Goal: Use online tool/utility: Utilize a website feature to perform a specific function

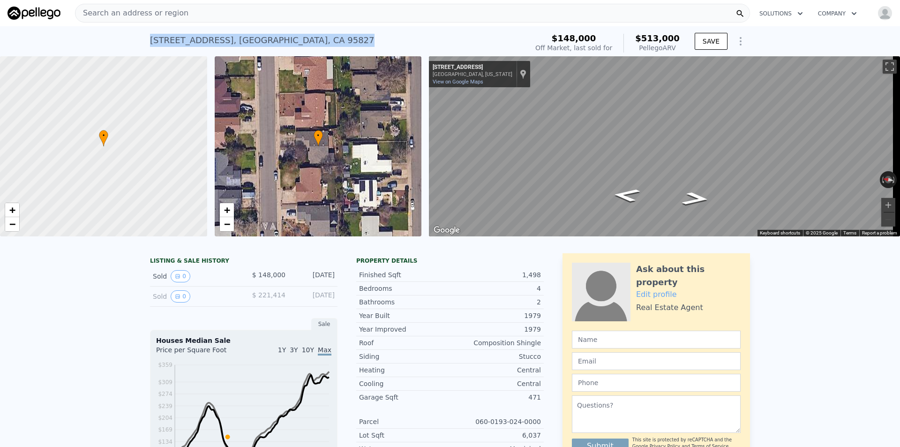
drag, startPoint x: 345, startPoint y: 39, endPoint x: 147, endPoint y: 38, distance: 198.7
click at [137, 40] on div "[STREET_ADDRESS] Sold [DATE] for $148k (~ARV $513k ) $148,000 Off Market, last …" at bounding box center [450, 41] width 900 height 30
copy div "[STREET_ADDRESS]"
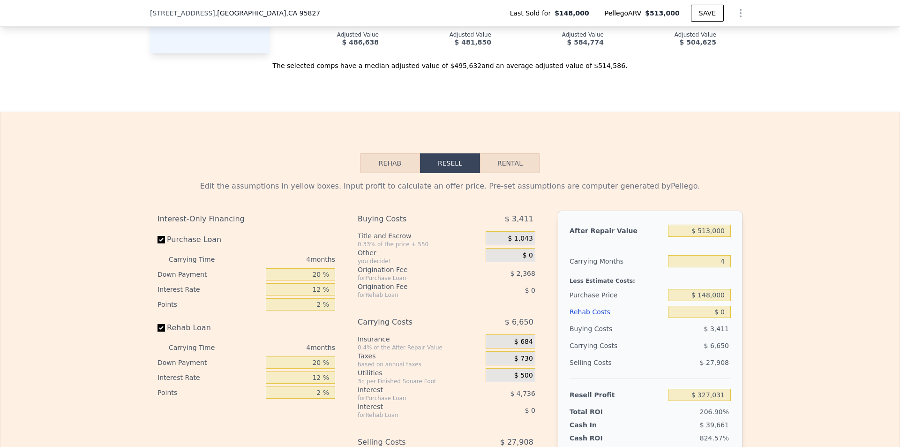
scroll to position [1356, 0]
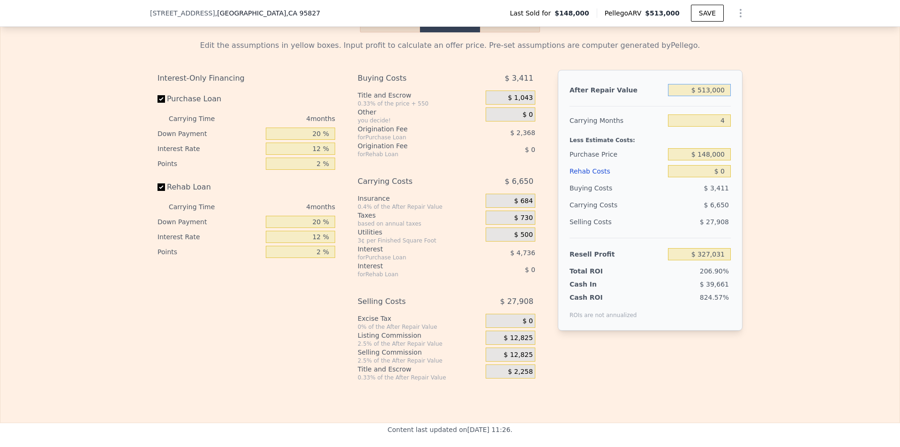
click at [711, 96] on input "$ 513,000" at bounding box center [699, 90] width 63 height 12
type input "$ 5"
type input "-$ 157,922"
type input "$ 52"
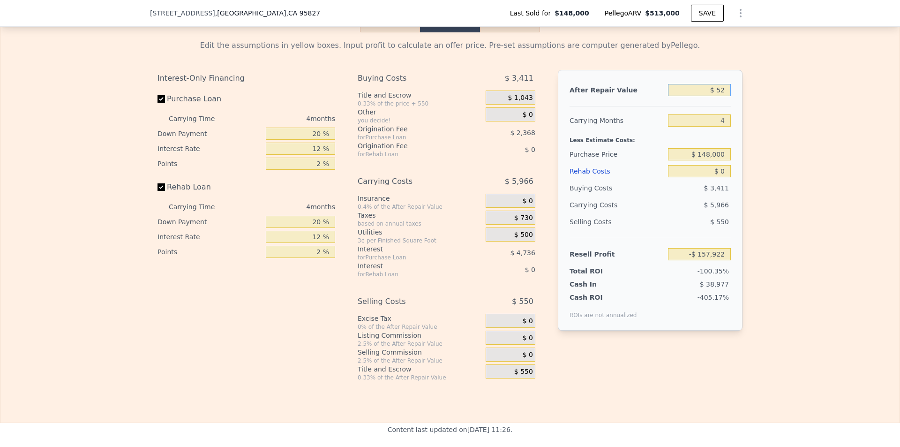
type input "-$ 157,877"
type input "$ 520"
type input "-$ 157,436"
type input "$ 5,200"
type input "-$ 153,011"
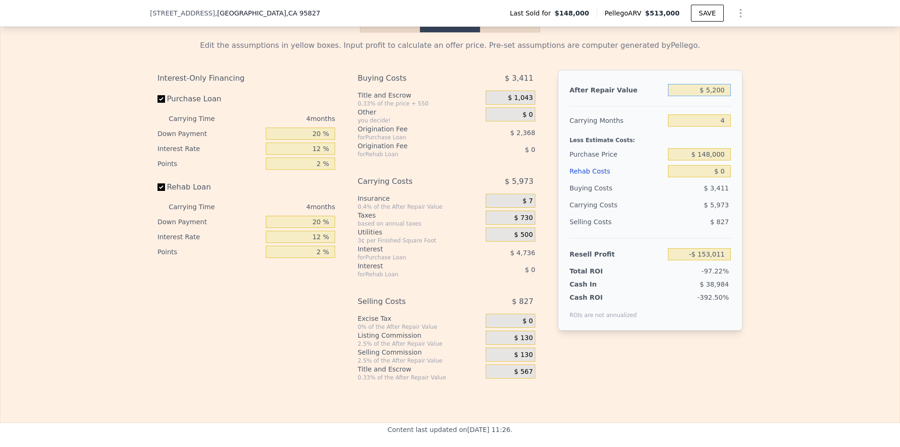
type input "$ 52,000"
type input "-$ 108,769"
type input "$ 520,000"
type input "$ 333,648"
type input "$ 520,000"
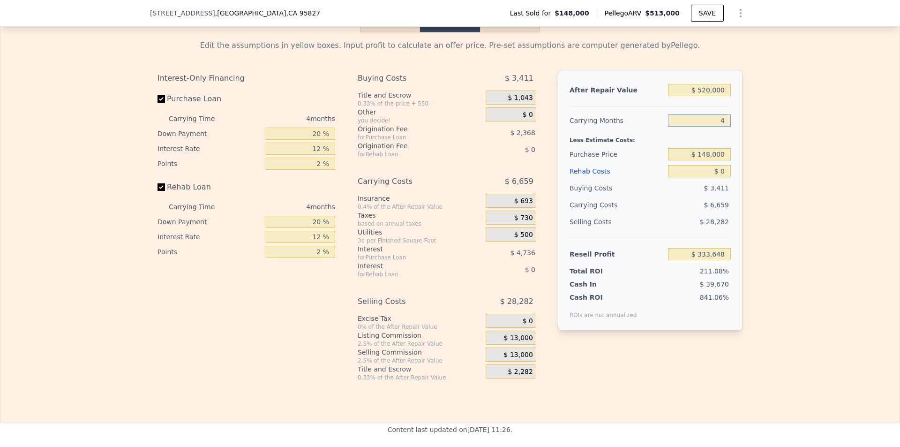
click at [722, 127] on input "4" at bounding box center [699, 120] width 63 height 12
type input "5"
type input "$ 331,982"
type input "5"
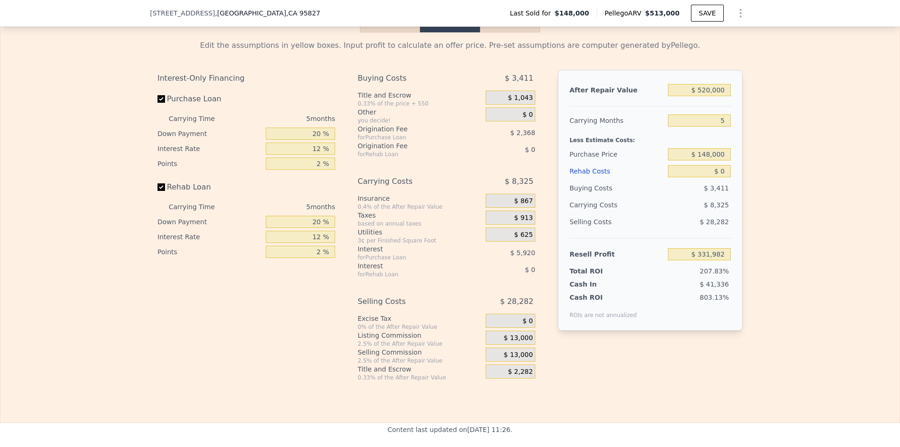
click at [735, 188] on div "After Repair Value $ 520,000 Carrying Months 5 Less Estimate Costs: Purchase Pr…" at bounding box center [650, 200] width 185 height 261
click at [715, 160] on input "$ 148,000" at bounding box center [699, 154] width 63 height 12
type input "$ 390,000"
click at [745, 179] on div "Edit the assumptions in yellow boxes. Input profit to calculate an offer price.…" at bounding box center [450, 206] width 600 height 349
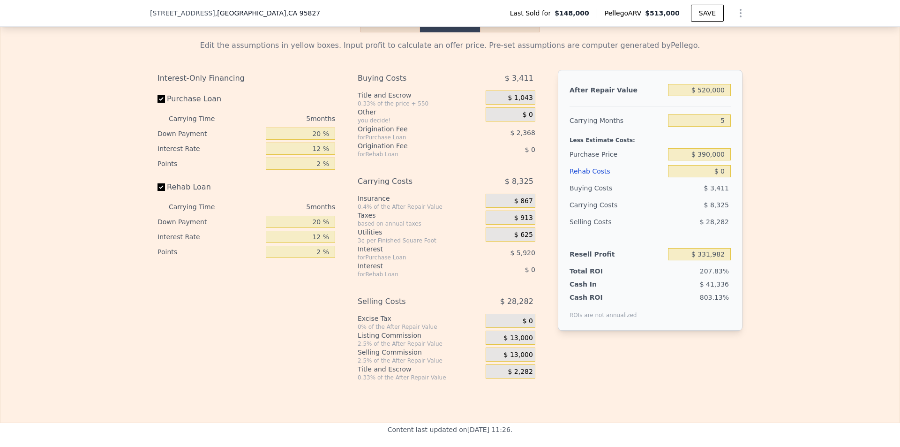
type input "$ 75,624"
click at [721, 177] on input "$ 0" at bounding box center [699, 171] width 63 height 12
click at [712, 96] on input "$ 520,000" at bounding box center [699, 90] width 63 height 12
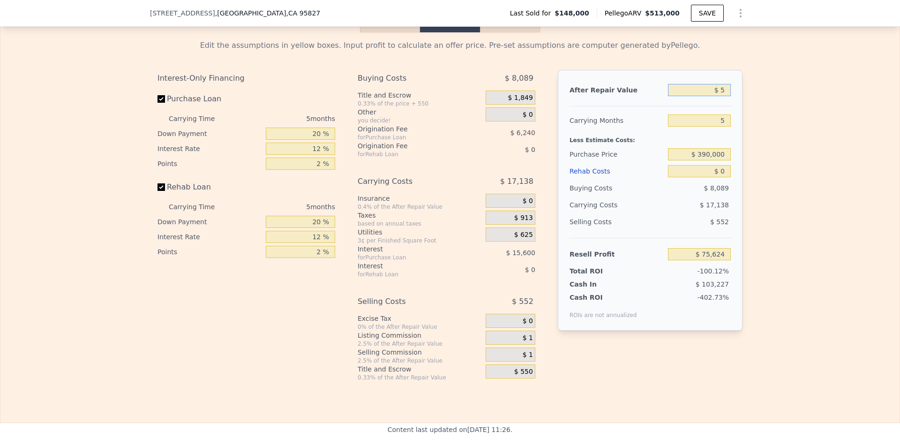
type input "$ 51"
type input "-$ 415,728"
type input "$ 515"
type input "-$ 415,291"
type input "$ 5,150"
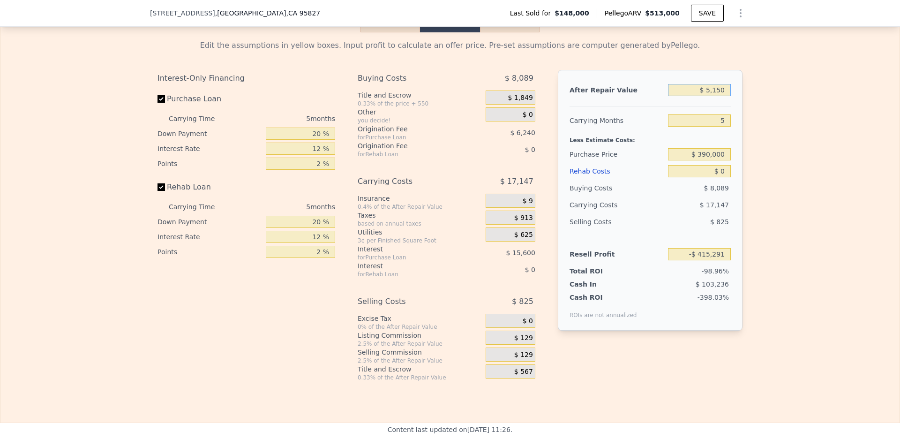
type input "-$ 410,911"
type input "$ 51,500"
type input "-$ 367,110"
type input "$ 515,000"
type input "$ 70,900"
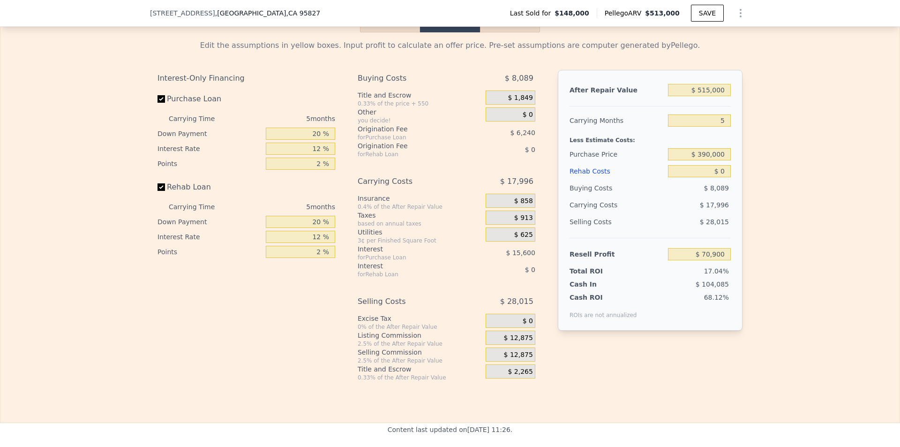
click at [853, 200] on div "Edit the assumptions in yellow boxes. Input profit to calculate an offer price.…" at bounding box center [449, 206] width 899 height 349
click at [704, 96] on input "$ 515,000" at bounding box center [699, 90] width 63 height 12
type input "$ 513,000"
type input "4"
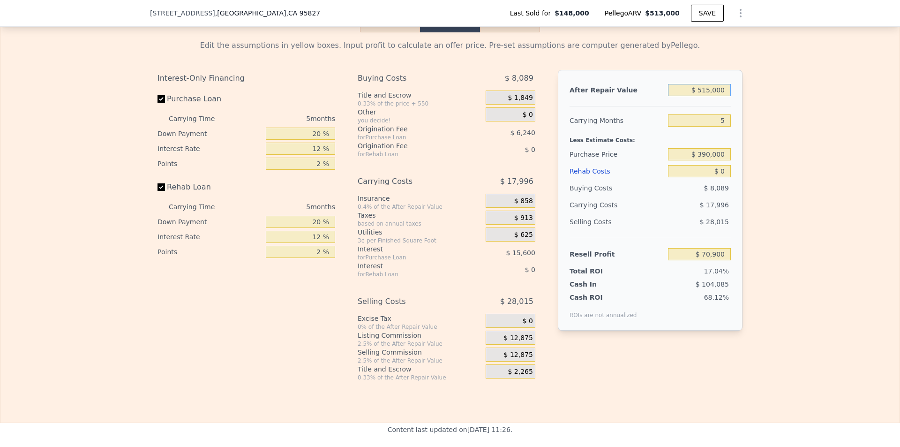
type input "$ 327,031"
click at [748, 145] on div "Edit the assumptions in yellow boxes. Input profit to calculate an offer price.…" at bounding box center [449, 206] width 899 height 349
click at [717, 96] on input "$ 513,000" at bounding box center [699, 90] width 63 height 12
type input "$ 5"
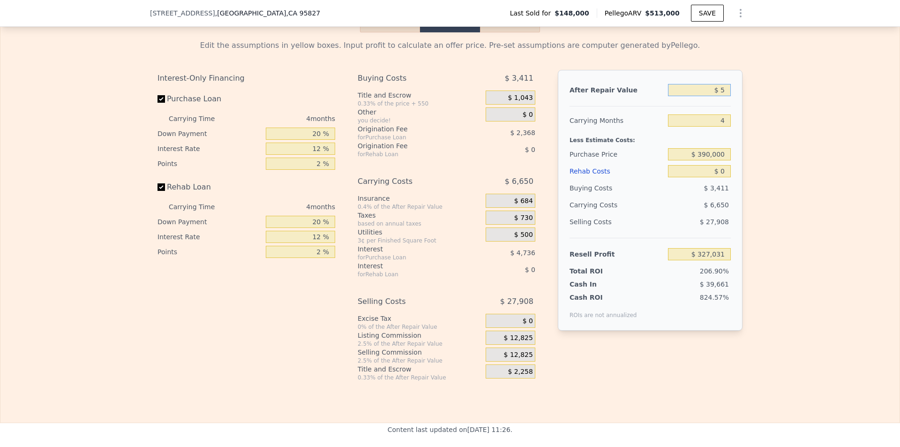
type input "-$ 157,922"
type input "$ 51"
type input "-$ 157,878"
type input "$ 515"
type input "-$ 157,441"
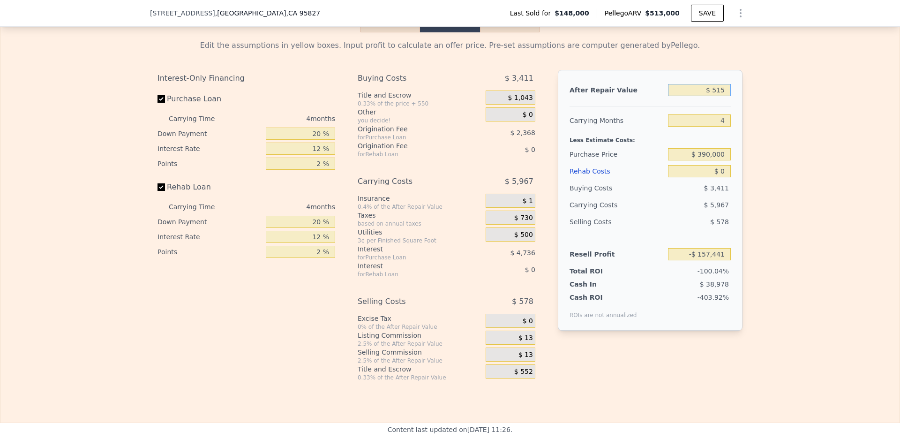
type input "$ 5,150"
type input "-$ 153,059"
type input "$ 51,500"
type input "-$ 109,243"
type input "$ 515,000"
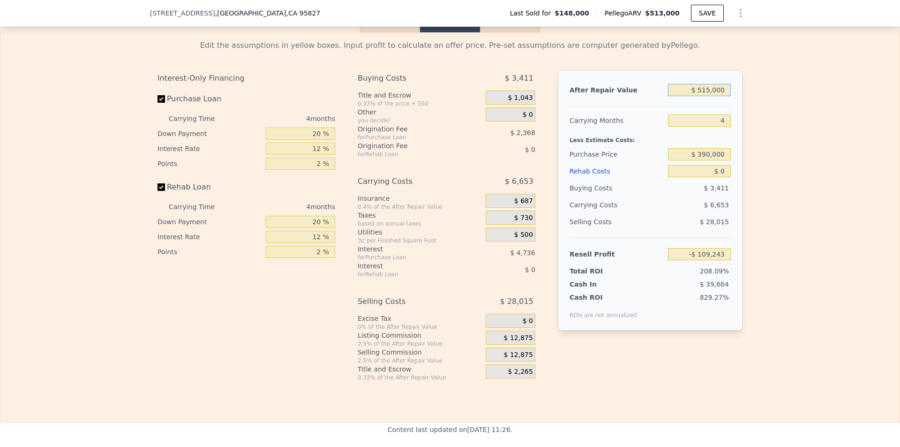
type input "$ 328,921"
type input "$ 515,000"
click at [779, 194] on div "Edit the assumptions in yellow boxes. Input profit to calculate an offer price.…" at bounding box center [449, 206] width 899 height 349
click at [725, 160] on input "$ 390,000" at bounding box center [699, 154] width 63 height 12
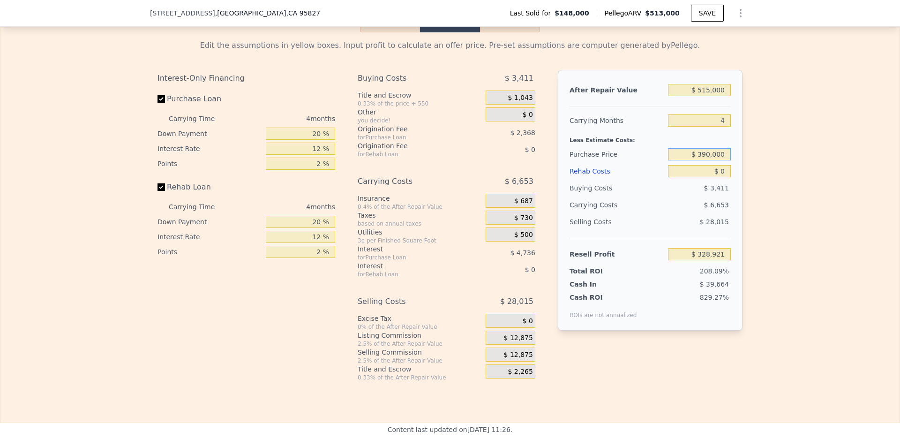
click at [725, 160] on input "$ 390,000" at bounding box center [699, 154] width 63 height 12
type input "$ 390,000"
click at [827, 247] on div "Edit the assumptions in yellow boxes. Input profit to calculate an offer price.…" at bounding box center [449, 206] width 899 height 349
type input "$ 74,499"
click at [723, 177] on input "$ 0" at bounding box center [699, 171] width 63 height 12
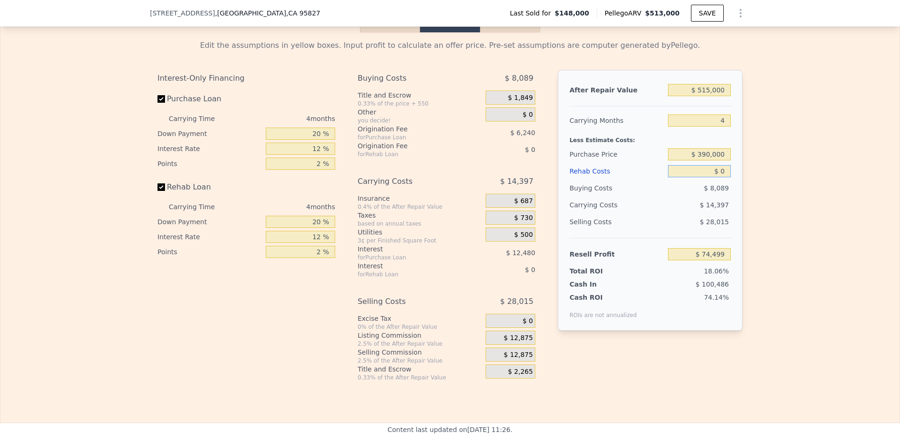
click at [723, 177] on input "$ 0" at bounding box center [699, 171] width 63 height 12
type input "$ 6"
type input "$ 74,493"
type input "$ 60"
type input "$ 74,438"
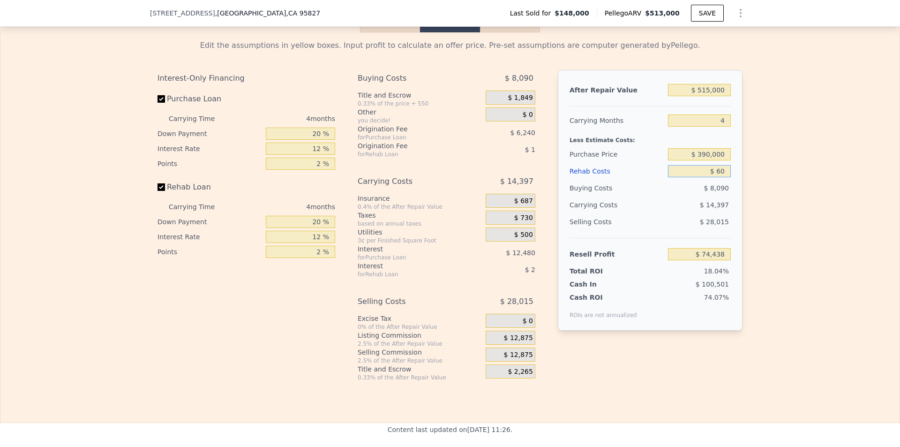
type input "$ 600"
type input "$ 73,869"
type input "$ 6,000"
type input "$ 68,211"
type input "$ 60,000"
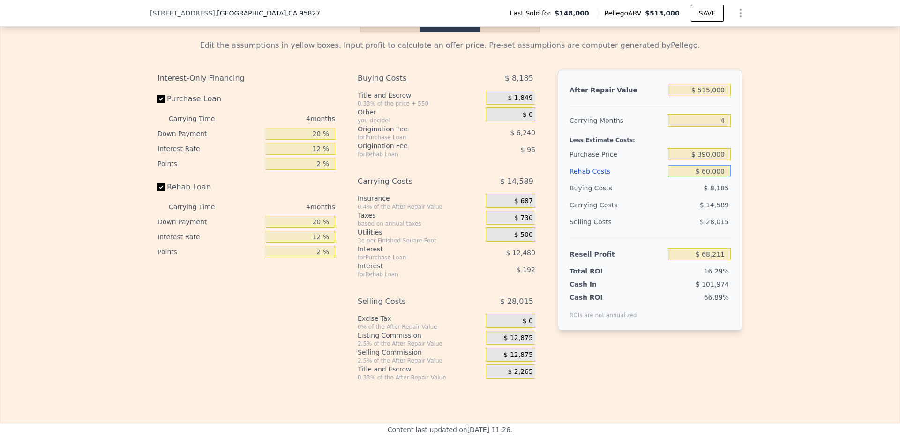
type input "$ 11,619"
type input "$ 600,000"
type input "-$ 554,301"
type input "$ 600,000"
click at [854, 284] on div "Edit the assumptions in yellow boxes. Input profit to calculate an offer price.…" at bounding box center [449, 206] width 899 height 349
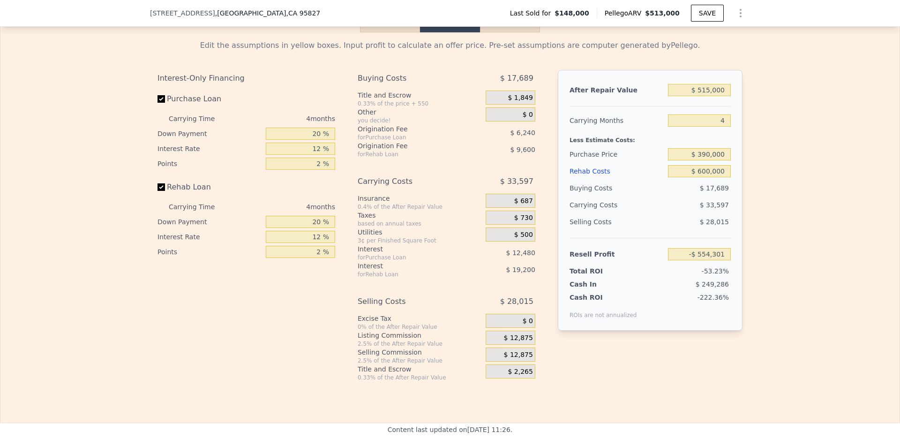
click at [713, 162] on div "$ 390,000" at bounding box center [699, 154] width 63 height 17
click at [713, 160] on input "$ 390,000" at bounding box center [699, 154] width 63 height 12
type input "$ 350,000"
type input "-$ 512,248"
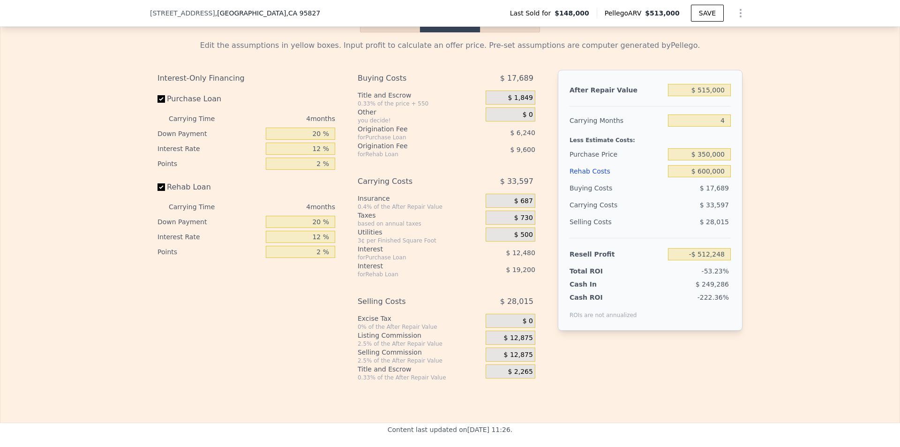
click at [815, 213] on div "Edit the assumptions in yellow boxes. Input profit to calculate an offer price.…" at bounding box center [449, 206] width 899 height 349
click at [715, 96] on input "$ 515,000" at bounding box center [699, 90] width 63 height 12
type input "$ 5"
type input "-$ 999,091"
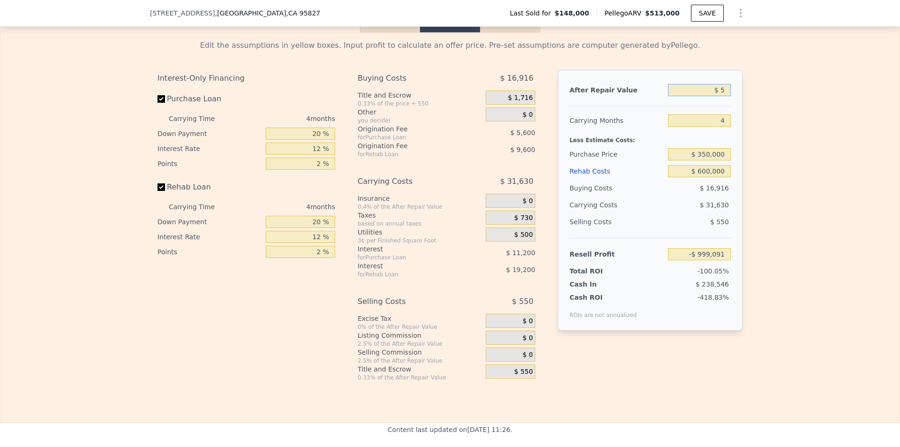
type input "$ 51"
type input "-$ 999,047"
type input "$ 515"
type input "-$ 998,610"
type input "$ 5,150"
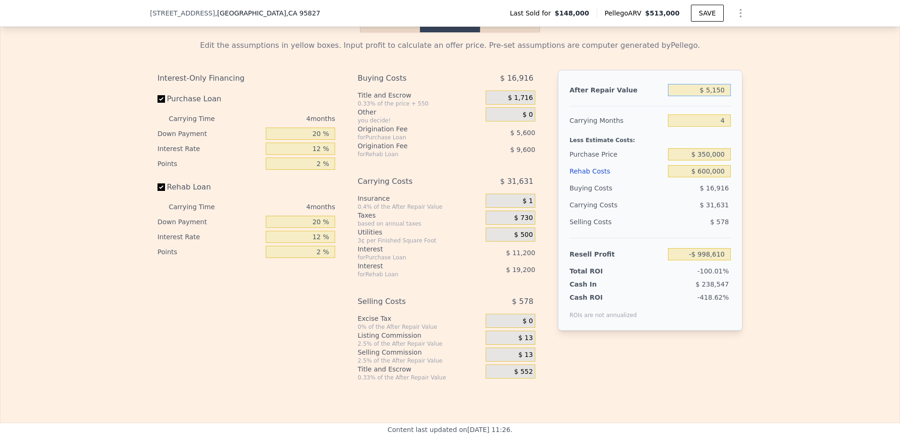
type input "-$ 994,228"
type input "$ 51,500"
type input "-$ 950,412"
type input "$ 515,000"
type input "-$ 512,248"
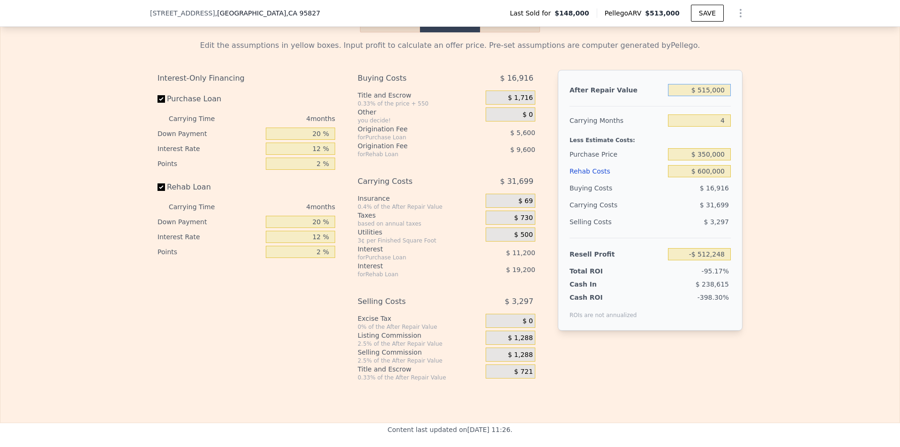
type input "$ 5,150,000"
type input "$ 3,869,387"
type input "$ 515,000"
type input "-$ 512,248"
click at [812, 187] on div "Edit the assumptions in yellow boxes. Input profit to calculate an offer price.…" at bounding box center [449, 206] width 899 height 349
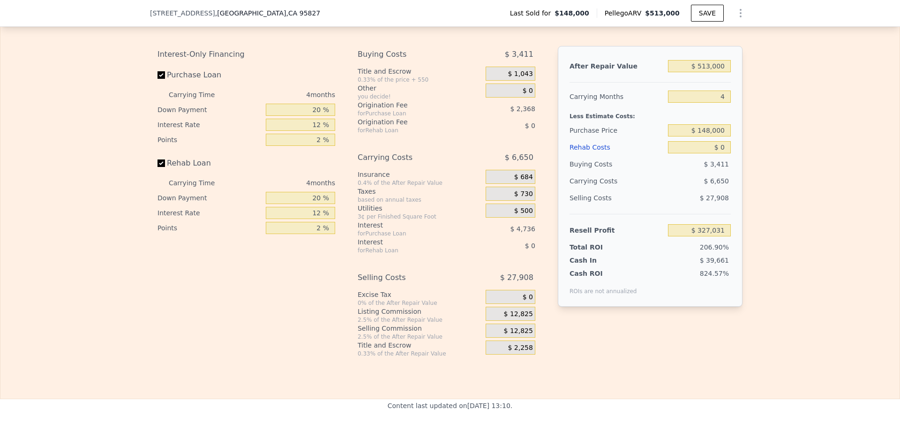
scroll to position [1380, 0]
click at [712, 72] on input "$ 513,000" at bounding box center [699, 66] width 63 height 12
type input "$ 51"
type input "-$ 157,878"
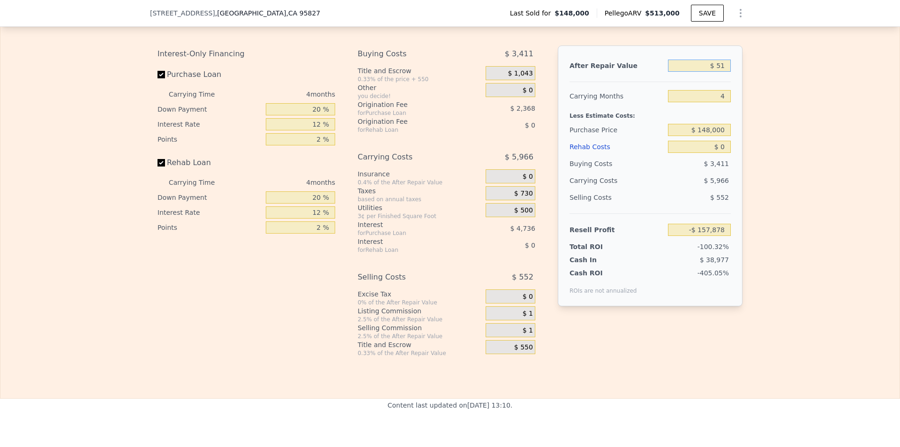
type input "$ 515"
type input "-$ 157,441"
type input "$ 5,150"
type input "-$ 153,059"
type input "$ 51,500"
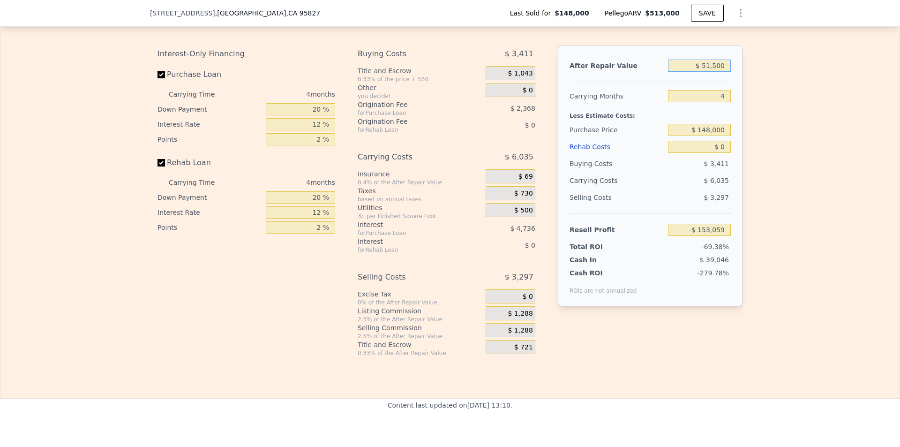
type input "-$ 109,243"
type input "$ 515,000"
type input "$ 328,921"
type input "$ 515,000"
click at [721, 102] on input "4" at bounding box center [699, 96] width 63 height 12
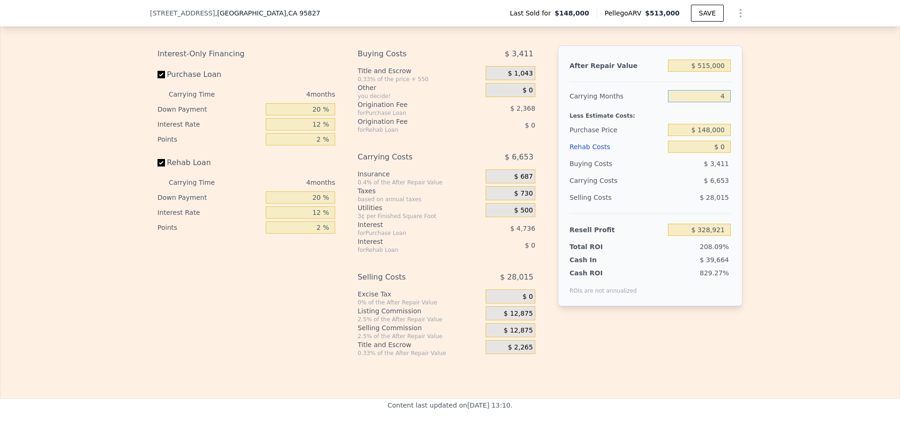
click at [721, 102] on input "4" at bounding box center [699, 96] width 63 height 12
type input "5"
type input "$ 327,258"
type input "5"
click at [748, 130] on div "Edit the assumptions in yellow boxes. Input profit to calculate an offer price.…" at bounding box center [449, 182] width 899 height 349
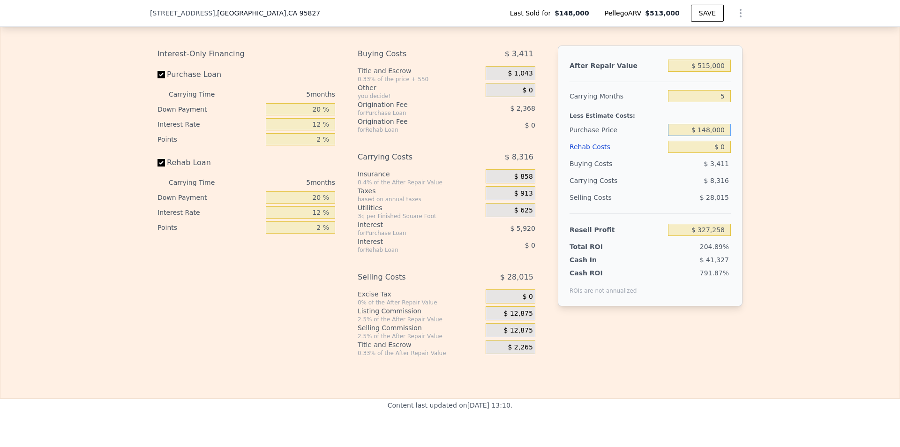
click at [714, 136] on input "$ 148,000" at bounding box center [699, 130] width 63 height 12
type input "$ 350,000"
click at [783, 204] on div "Edit the assumptions in yellow boxes. Input profit to calculate an offer price.…" at bounding box center [449, 182] width 899 height 349
type input "$ 113,273"
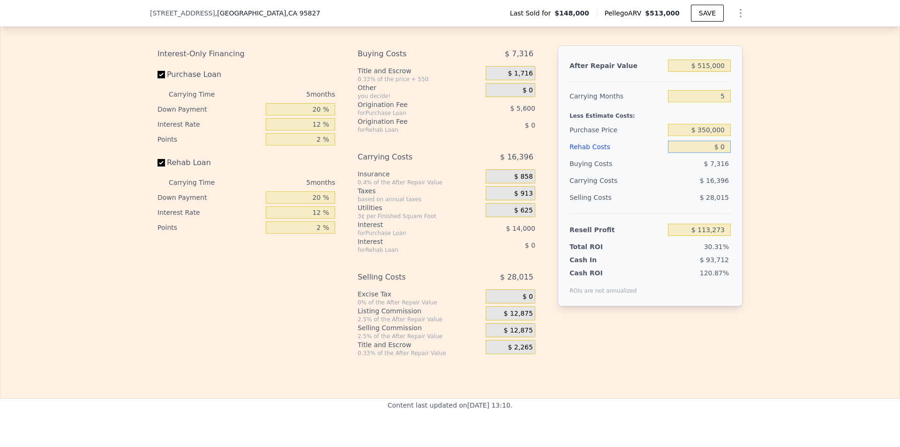
click at [717, 153] on input "$ 0" at bounding box center [699, 147] width 63 height 12
click at [722, 153] on input "$ 0" at bounding box center [699, 147] width 63 height 12
type input "$ 6"
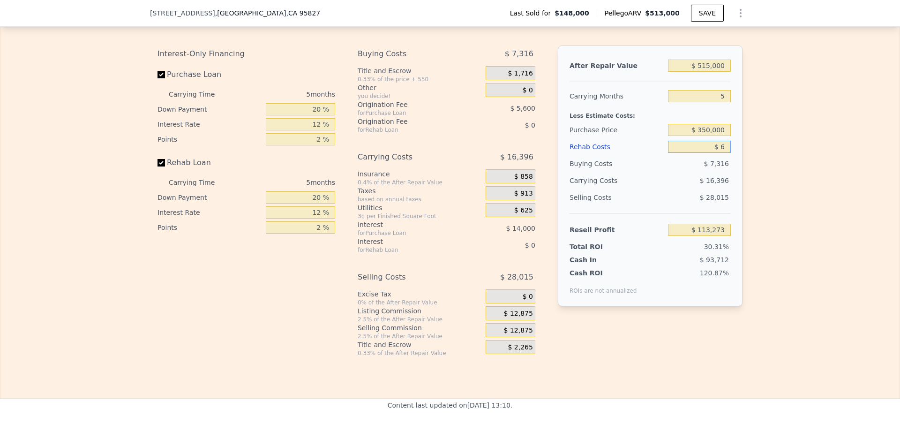
type input "$ 113,267"
type input "$ 60"
type input "$ 113,212"
type input "$ 600"
type input "$ 112,638"
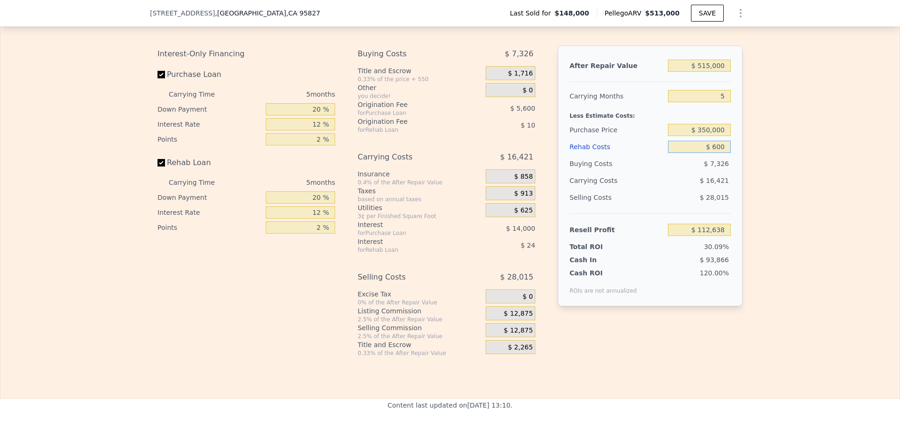
type input "$ 6,000"
type input "$ 106,937"
type input "$ 60,000"
type input "$ 49,913"
type input "$ 60,000"
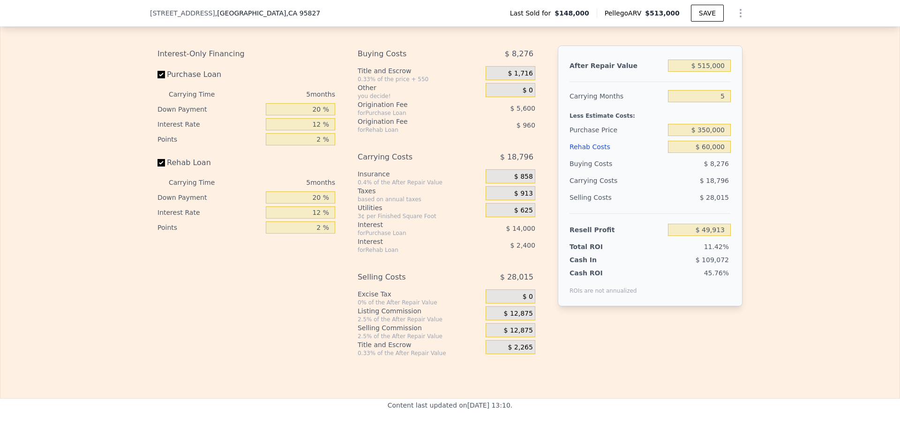
click at [783, 193] on div "Edit the assumptions in yellow boxes. Input profit to calculate an offer price.…" at bounding box center [449, 182] width 899 height 349
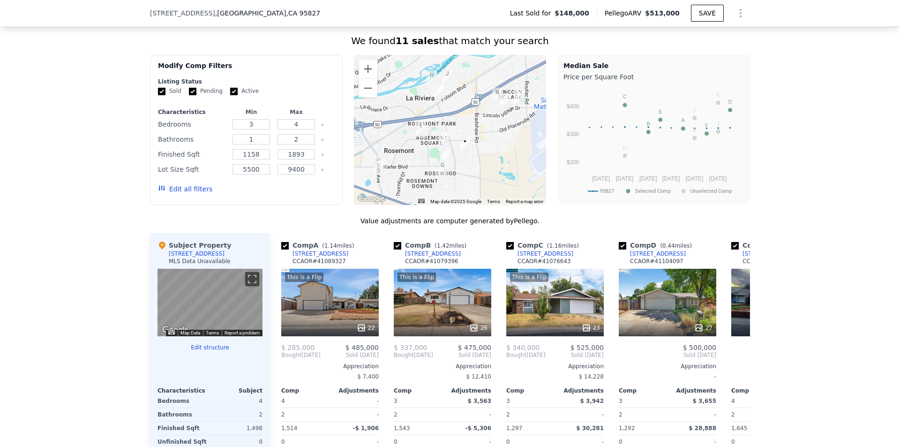
drag, startPoint x: 455, startPoint y: 112, endPoint x: 456, endPoint y: -12, distance: 123.3
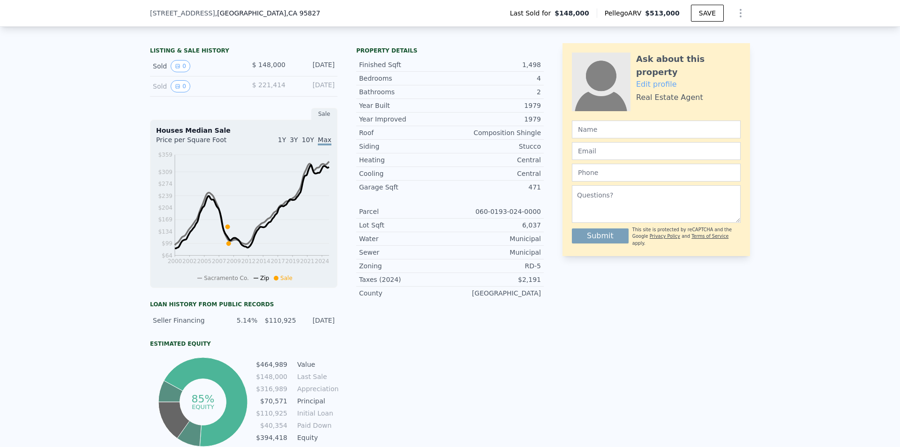
type input "$ 513,000"
type input "4"
type input "$ 0"
type input "$ 327,031"
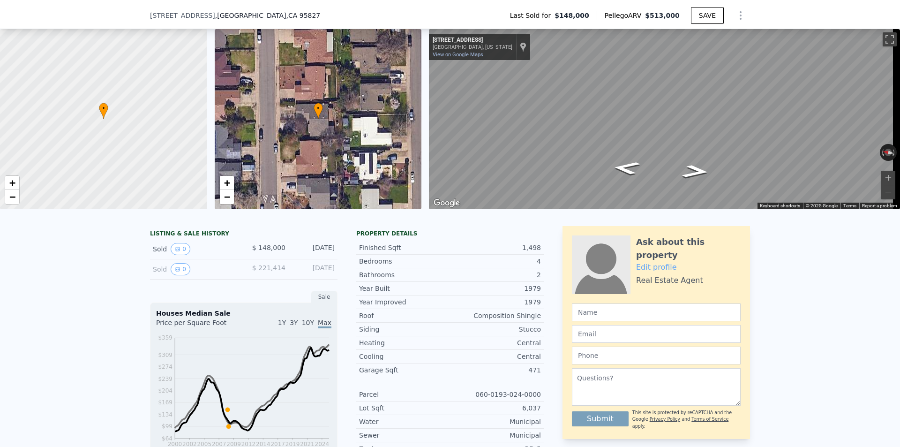
scroll to position [0, 0]
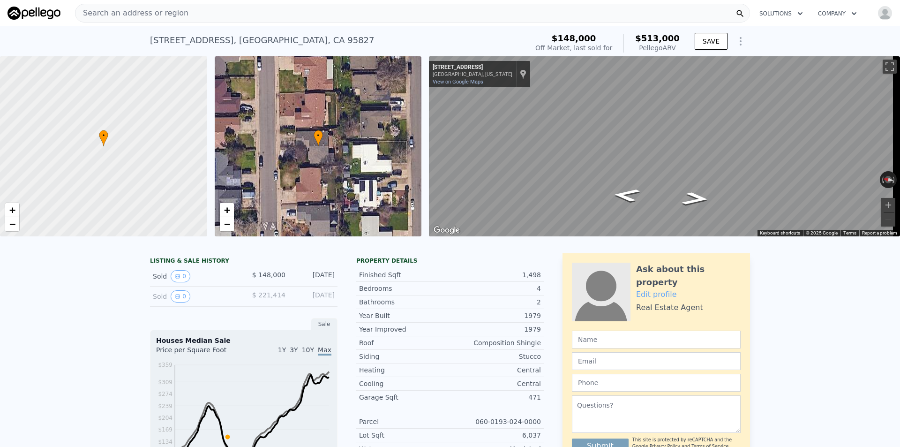
click at [200, 17] on div "Search an address or region" at bounding box center [412, 13] width 675 height 19
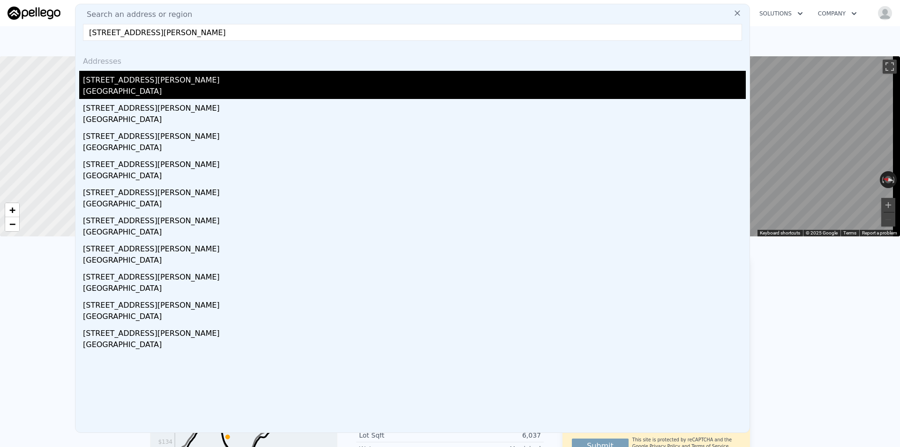
type input "513 Blackwood St, Sacramento, CA 95815, USA"
click at [153, 93] on div "Sacramento, CA 95815" at bounding box center [414, 92] width 663 height 13
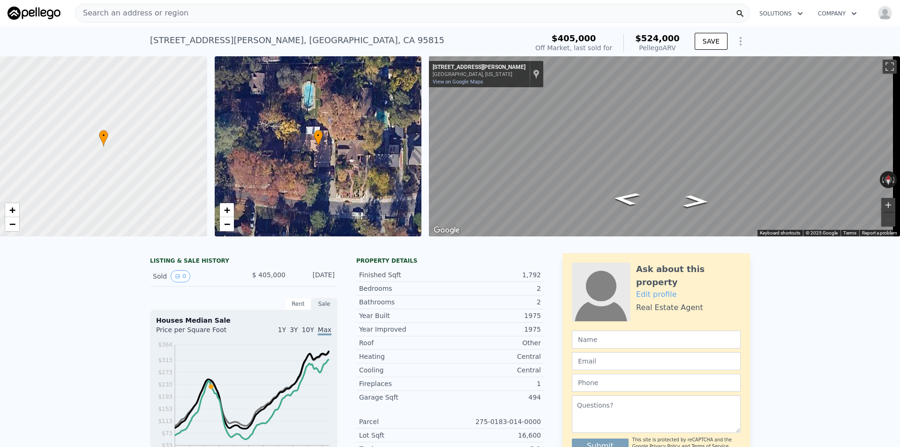
click at [884, 209] on button "Zoom in" at bounding box center [888, 205] width 14 height 14
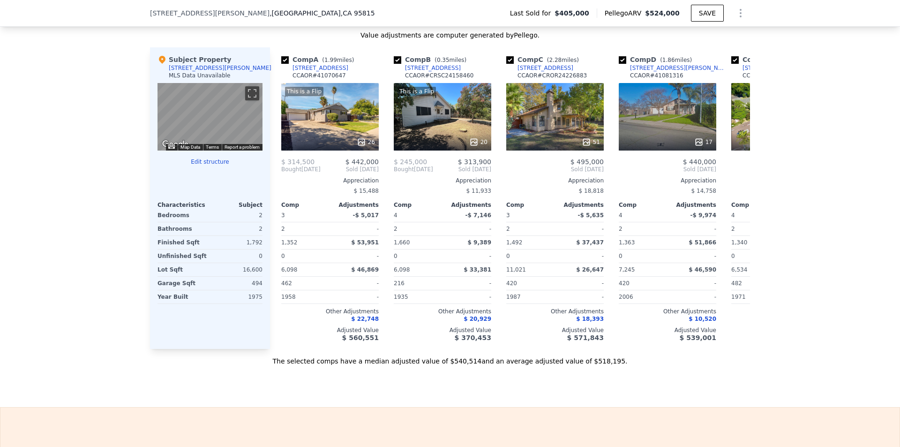
scroll to position [832, 0]
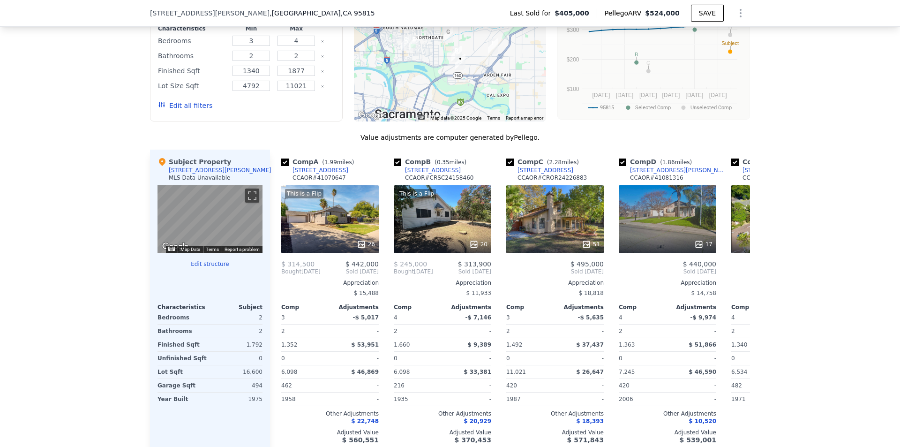
drag, startPoint x: 801, startPoint y: 205, endPoint x: 799, endPoint y: 146, distance: 58.6
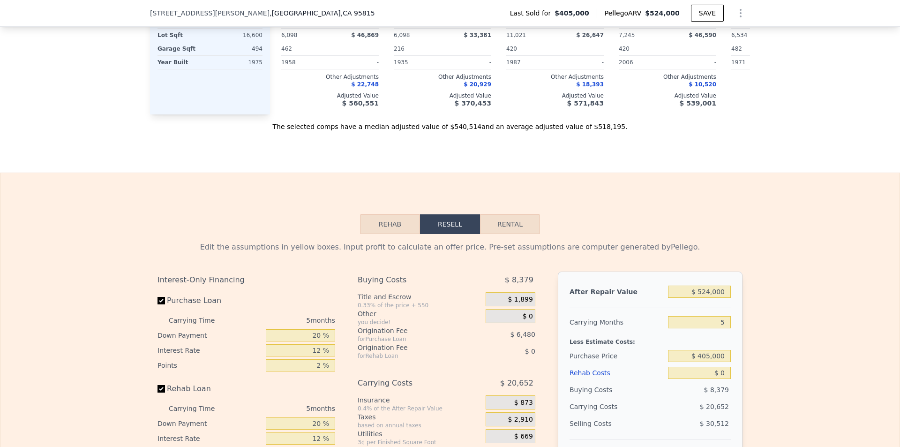
scroll to position [1309, 0]
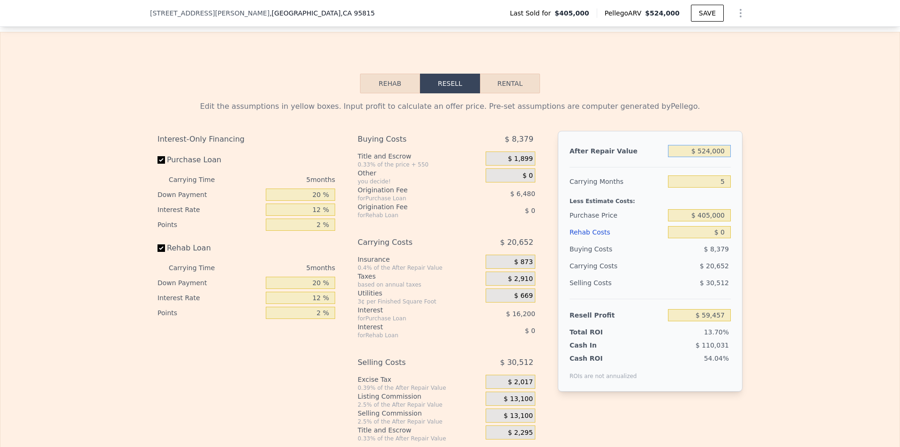
click at [719, 157] on input "$ 524,000" at bounding box center [699, 151] width 63 height 12
type input "$ 5"
type input "-$ 433,703"
type input "$ 52"
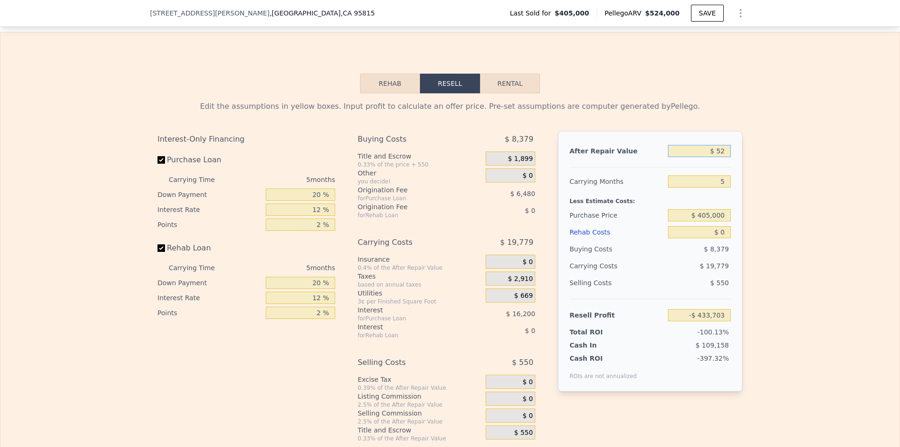
type input "-$ 433,658"
type input "$ 520"
type input "-$ 433,219"
type input "$ 5,200"
type input "-$ 428,814"
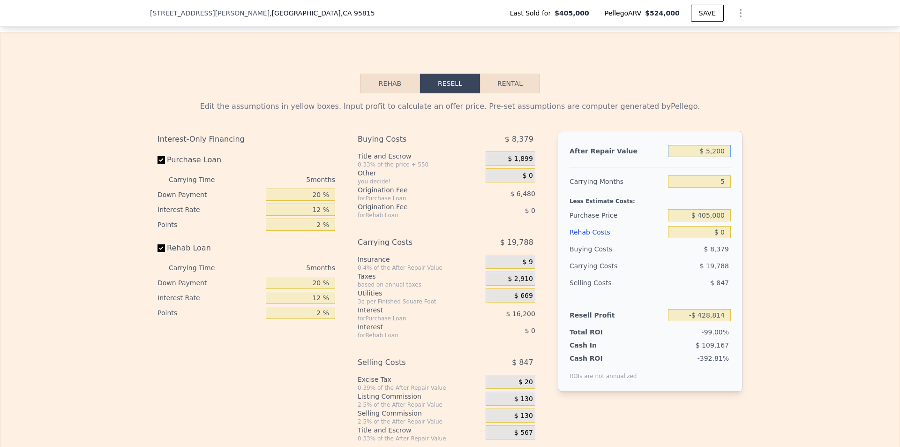
type input "$ 52,000"
type input "-$ 384,768"
type input "$ 520,000"
type input "$ 55,691"
type input "$ 520,000"
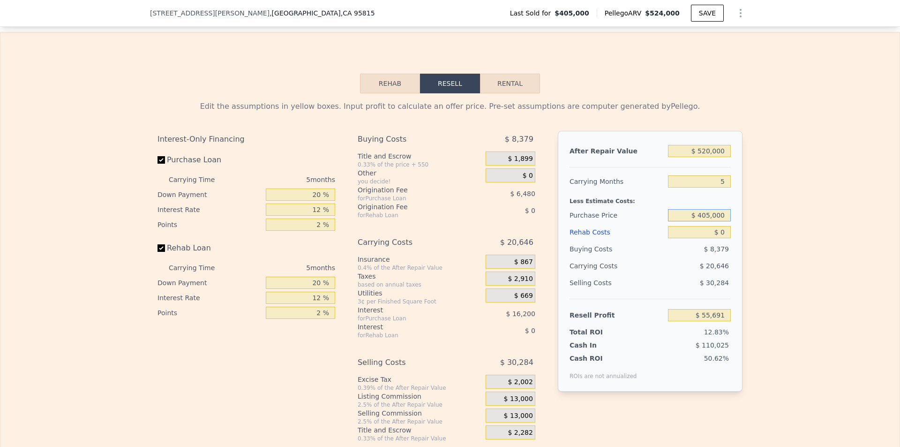
click at [713, 221] on input "$ 405,000" at bounding box center [699, 215] width 63 height 12
type input "$ 350,000"
click at [785, 271] on div "Edit the assumptions in yellow boxes. Input profit to calculate an offer price.…" at bounding box center [449, 267] width 899 height 349
type input "$ 113,954"
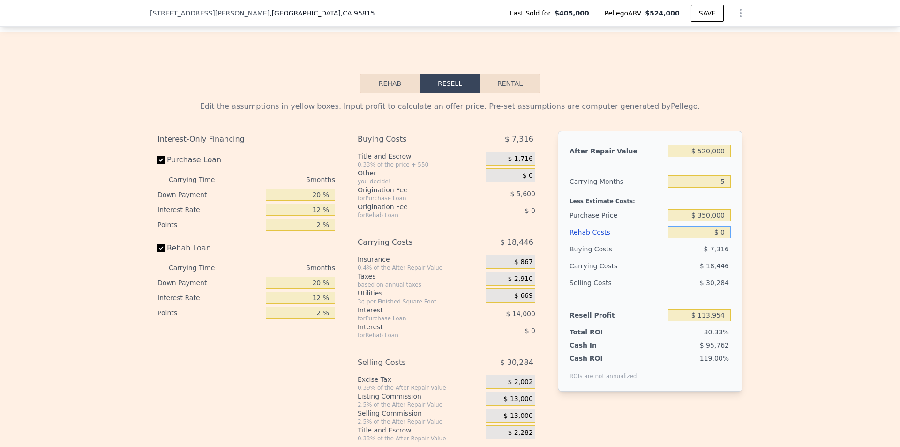
click at [716, 238] on input "$ 0" at bounding box center [699, 232] width 63 height 12
click at [718, 238] on input "$ 0" at bounding box center [699, 232] width 63 height 12
type input "$ 60"
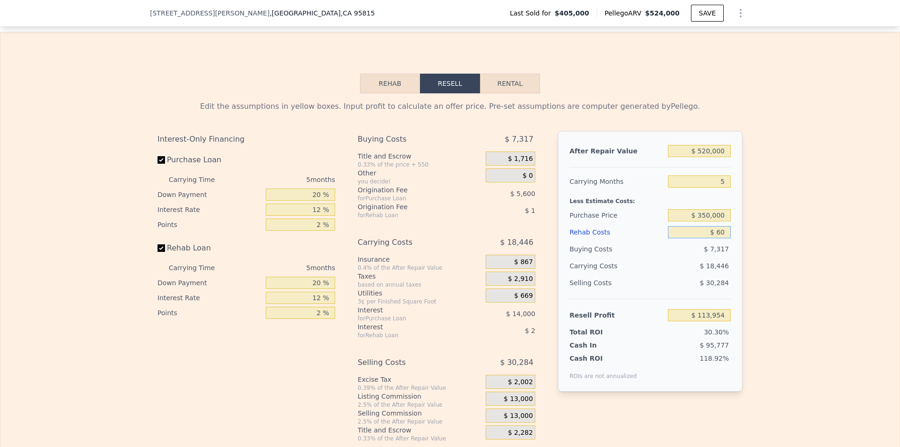
type input "$ 113,893"
type input "$ 600"
type input "$ 113,319"
type input "$ 6,000"
type input "$ 107,618"
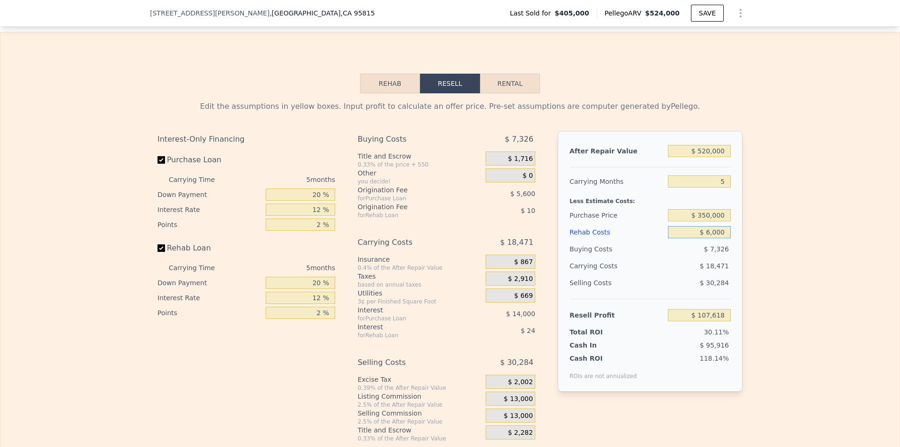
type input "$ 60,000"
type input "$ 50,594"
type input "$ 60,000"
click at [775, 281] on div "Edit the assumptions in yellow boxes. Input profit to calculate an offer price.…" at bounding box center [449, 267] width 899 height 349
click at [721, 187] on input "5" at bounding box center [699, 181] width 63 height 12
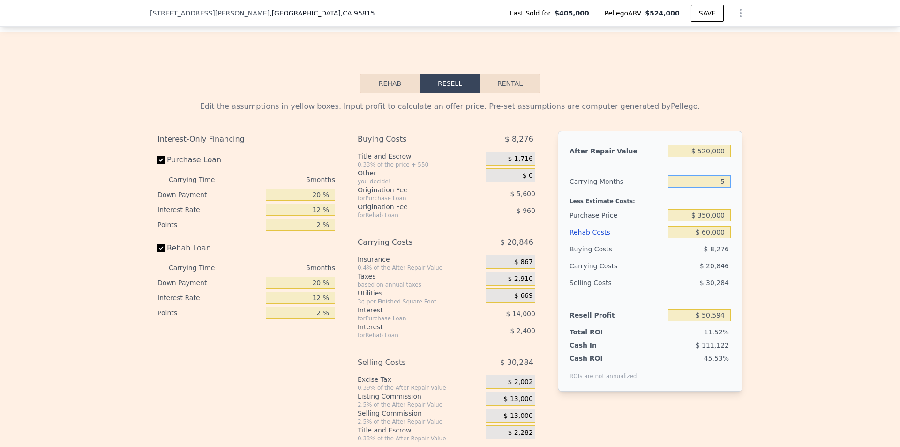
click at [721, 187] on input "5" at bounding box center [699, 181] width 63 height 12
type input "4"
type input "$ 54,764"
type input "4"
click at [762, 234] on div "Edit the assumptions in yellow boxes. Input profit to calculate an offer price.…" at bounding box center [449, 267] width 899 height 349
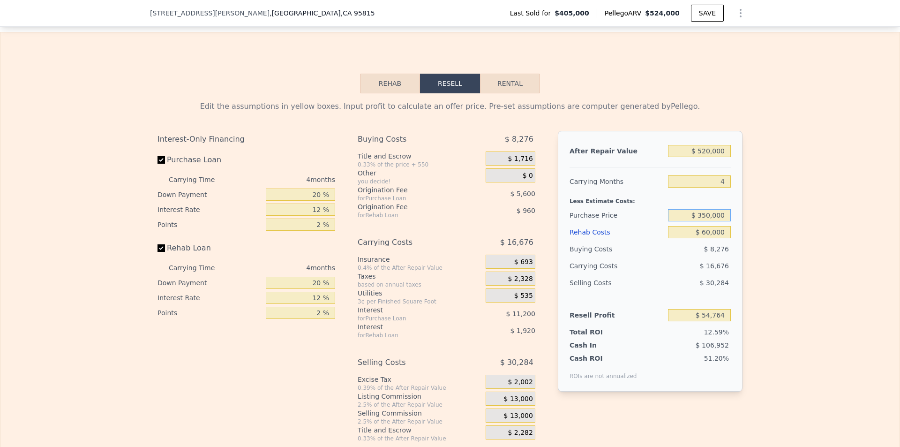
click at [720, 221] on input "$ 350,000" at bounding box center [699, 215] width 63 height 12
click at [719, 238] on input "$ 60,000" at bounding box center [699, 232] width 63 height 12
type input "$ 55"
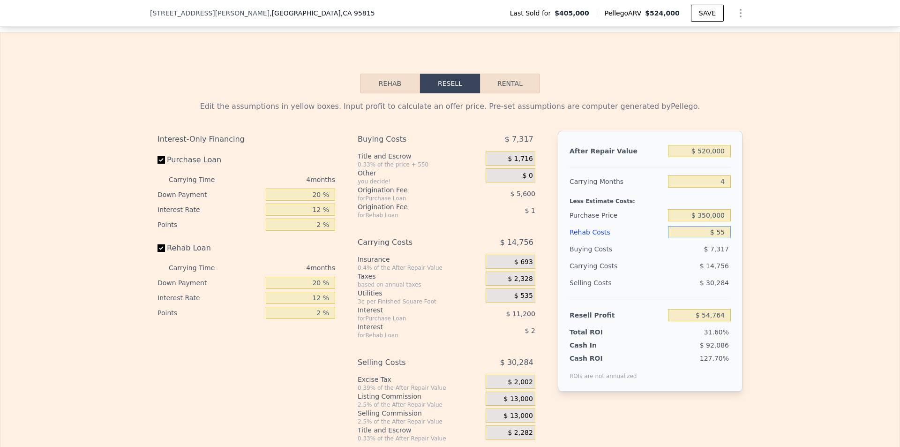
type input "$ 117,588"
type input "$ 550"
type input "$ 117,069"
type input "$ 5,500"
type input "$ 111,880"
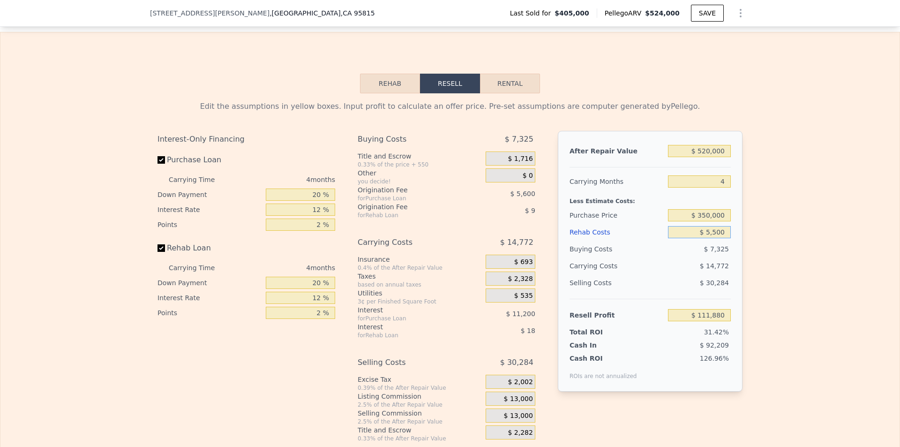
type input "$ 55,000"
type input "$ 60,004"
type input "$ 55,000"
click at [772, 296] on div "Edit the assumptions in yellow boxes. Input profit to calculate an offer price.…" at bounding box center [449, 267] width 899 height 349
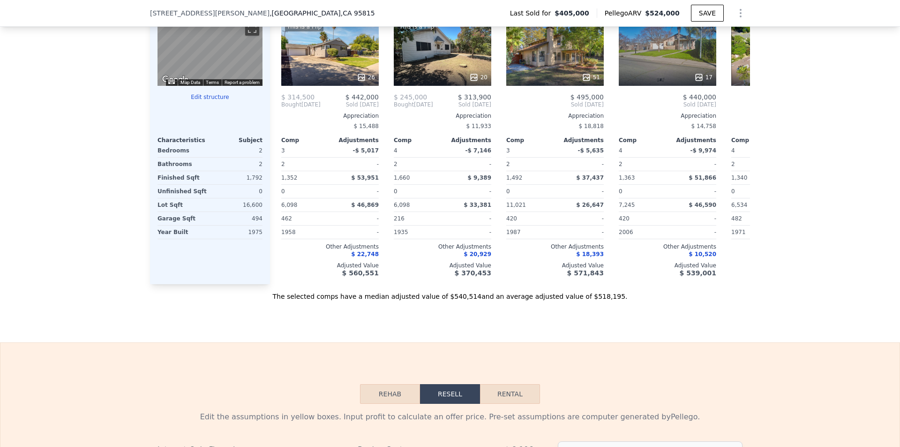
drag, startPoint x: 429, startPoint y: 268, endPoint x: 570, endPoint y: 10, distance: 294.0
type input "$ 524,000"
type input "5"
type input "$ 0"
type input "$ 59,457"
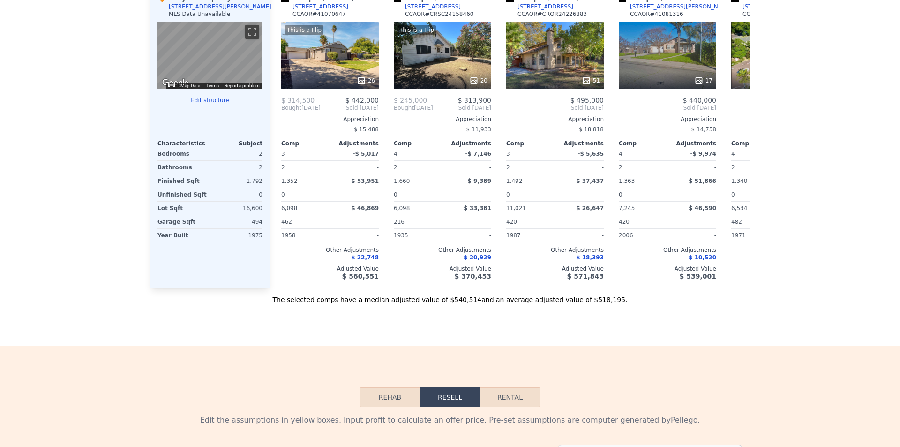
scroll to position [0, 0]
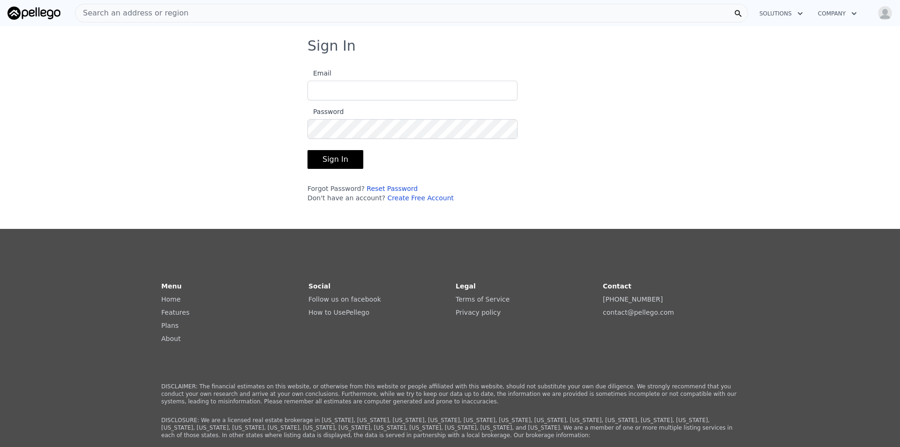
type input "[EMAIL_ADDRESS][DOMAIN_NAME]"
click at [317, 154] on button "Sign In" at bounding box center [335, 159] width 56 height 19
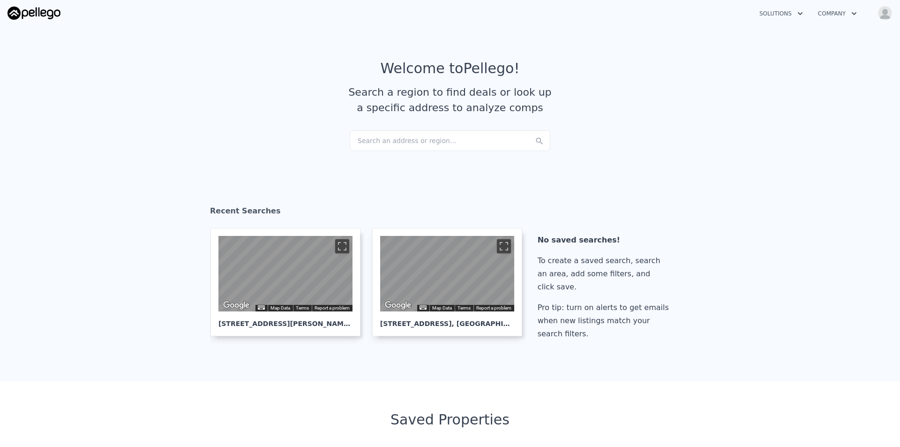
click at [386, 133] on div "Search an address or region..." at bounding box center [450, 140] width 201 height 21
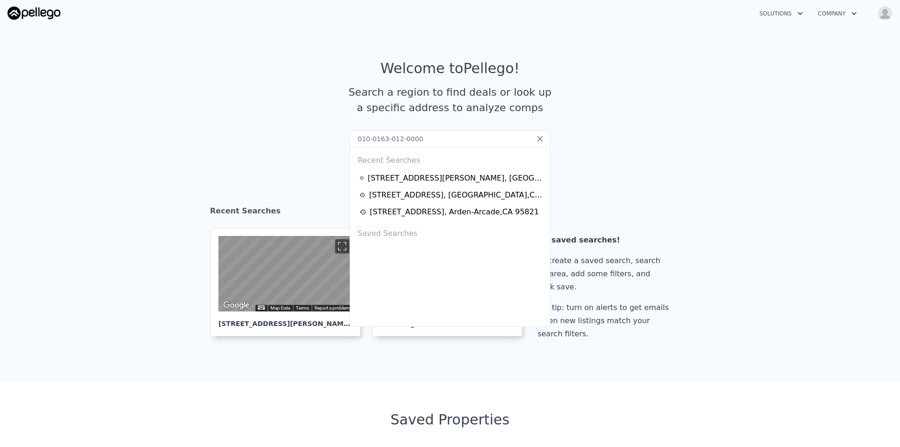
click at [413, 146] on input "010-0163-012-0000" at bounding box center [450, 138] width 201 height 17
paste input "2214 23rd St, Sacramento, CA 95818"
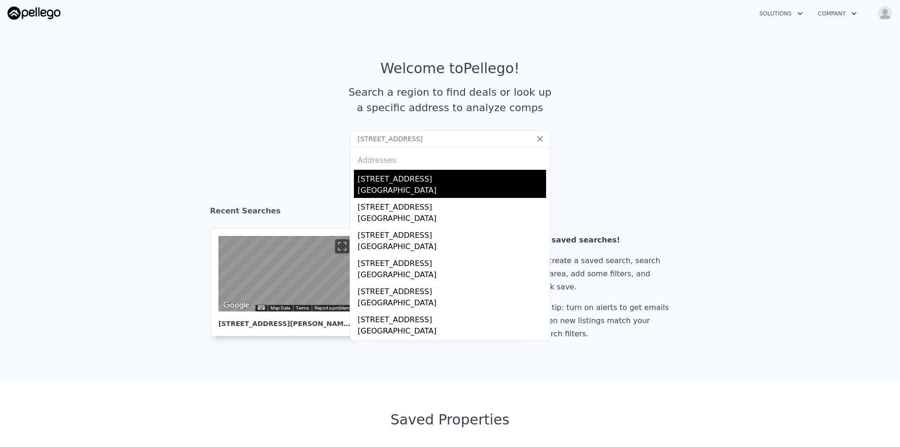
type input "2214 23rd St, Sacramento, CA 95818"
click at [393, 174] on div "2214 23rd St" at bounding box center [452, 177] width 188 height 15
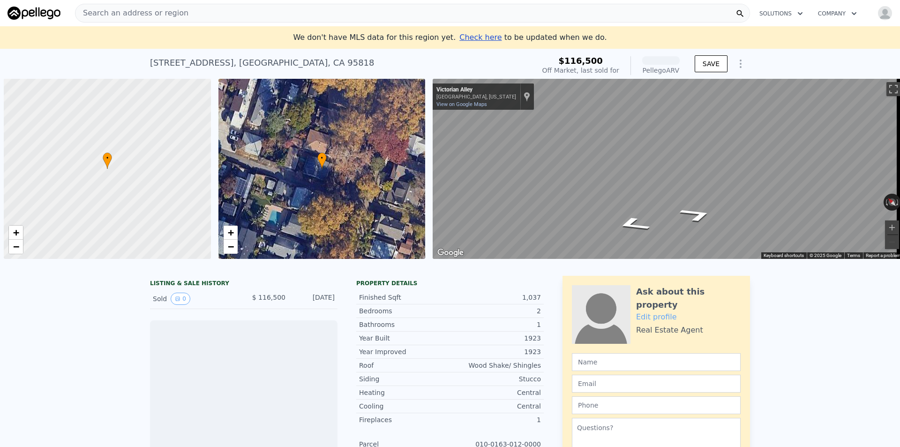
scroll to position [0, 4]
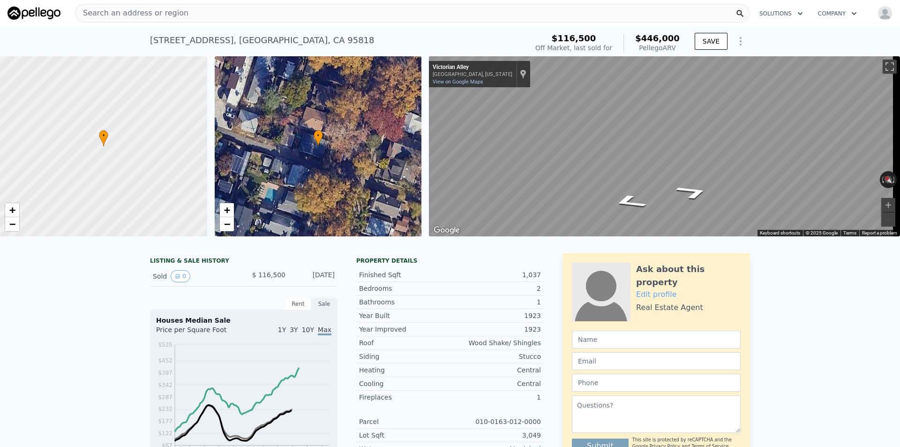
click at [476, 148] on div "Map" at bounding box center [664, 146] width 471 height 180
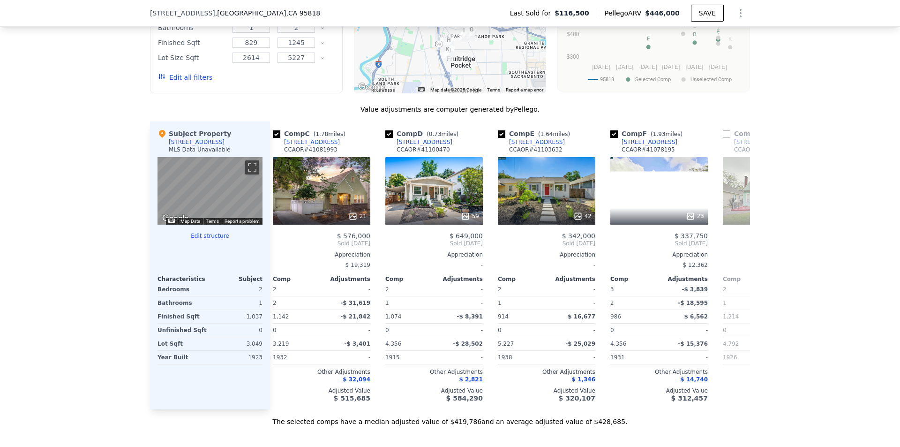
scroll to position [0, 0]
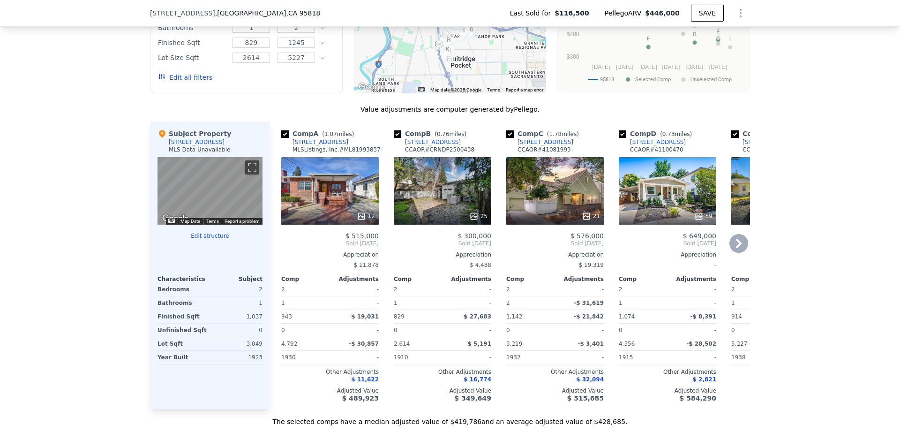
click at [455, 225] on div at bounding box center [442, 216] width 97 height 17
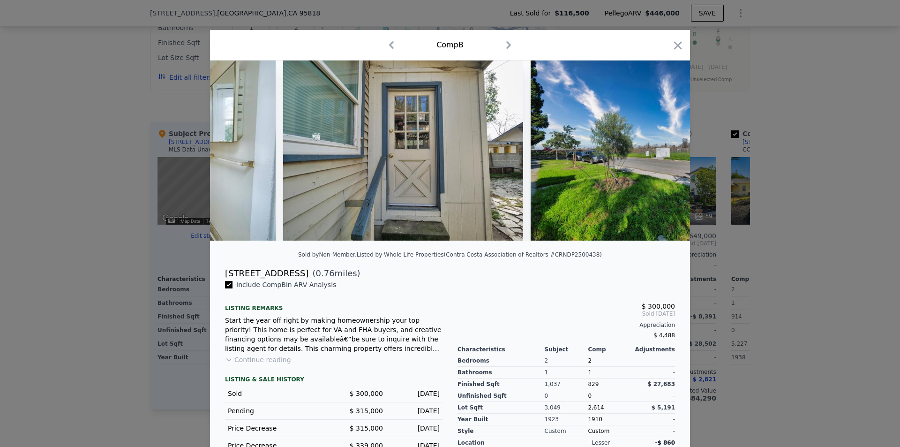
scroll to position [0, 5699]
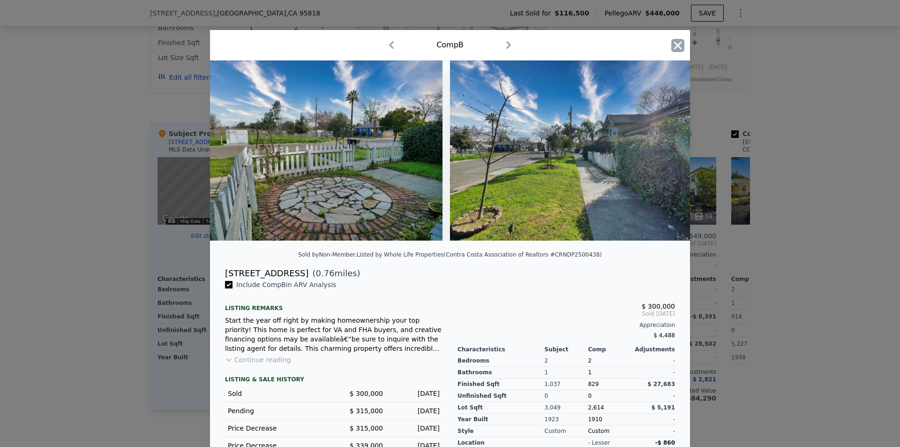
click at [674, 45] on icon "button" at bounding box center [678, 45] width 8 height 8
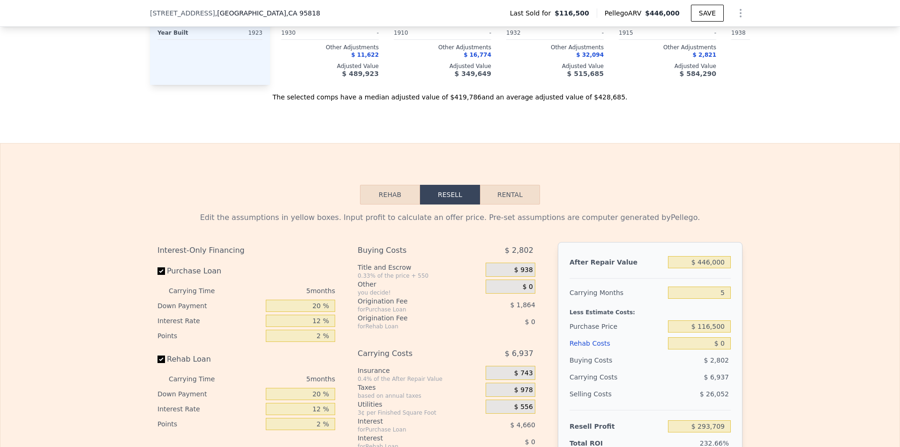
scroll to position [1215, 0]
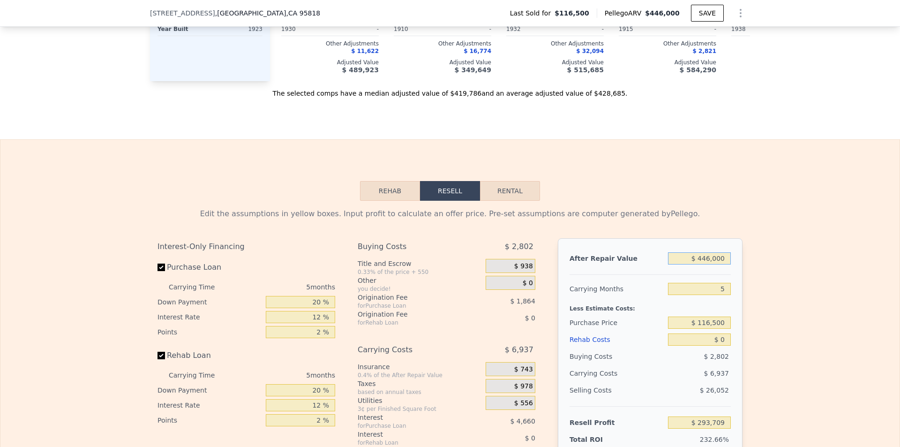
click at [710, 264] on input "$ 446,000" at bounding box center [699, 258] width 63 height 12
type input "$ 5"
type input "-$ 126,041"
type input "$ 52"
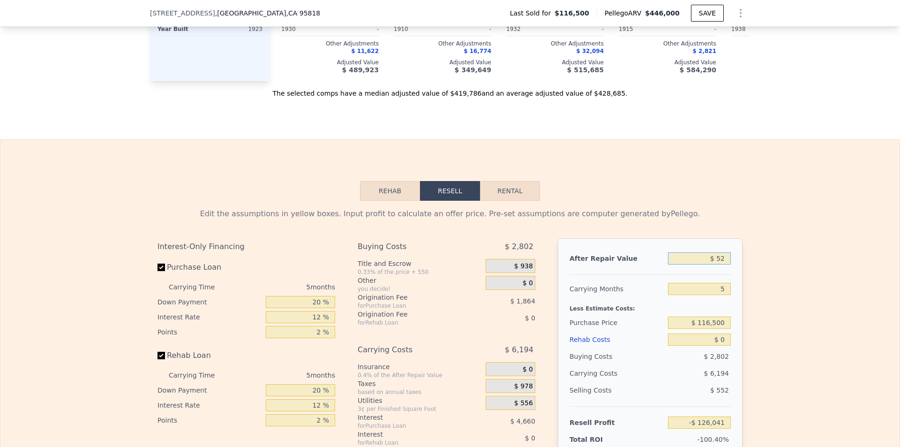
type input "-$ 125,996"
type input "$ 525"
type input "-$ 125,552"
type input "$ 5,250"
type input "-$ 121,104"
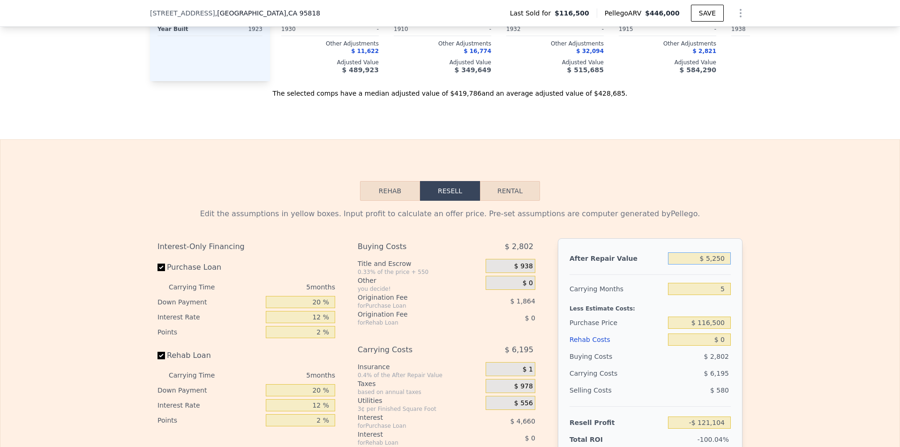
type input "$ 52,500"
type input "-$ 76,637"
type input "$ 525,000"
type input "$ 368,060"
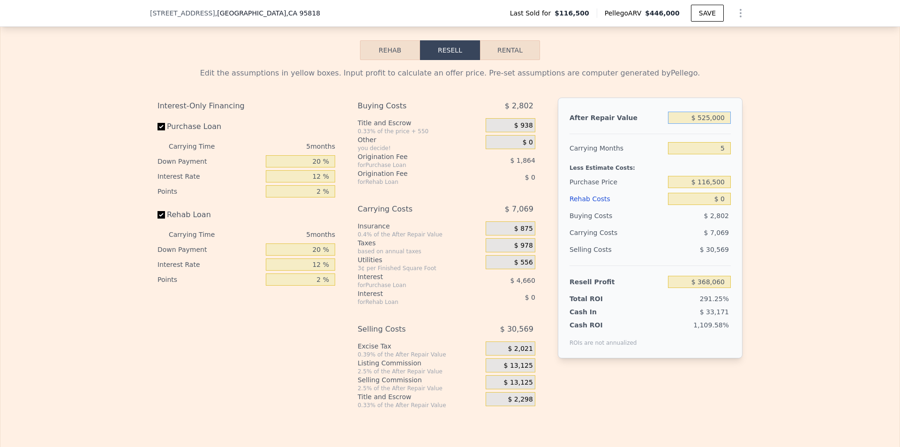
type input "$ 525,000"
click at [723, 188] on input "$ 116,500" at bounding box center [699, 182] width 63 height 12
type input "$ 350,000"
click at [779, 269] on div "Edit the assumptions in yellow boxes. Input profit to calculate an offer price.…" at bounding box center [449, 234] width 899 height 349
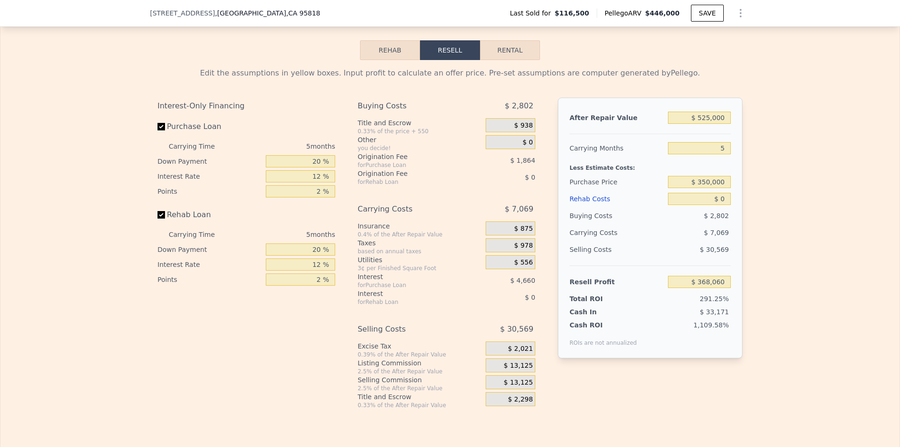
type input "$ 120,706"
click at [724, 205] on input "$ 0" at bounding box center [699, 199] width 63 height 12
type input "$ 60"
type input "$ 120,645"
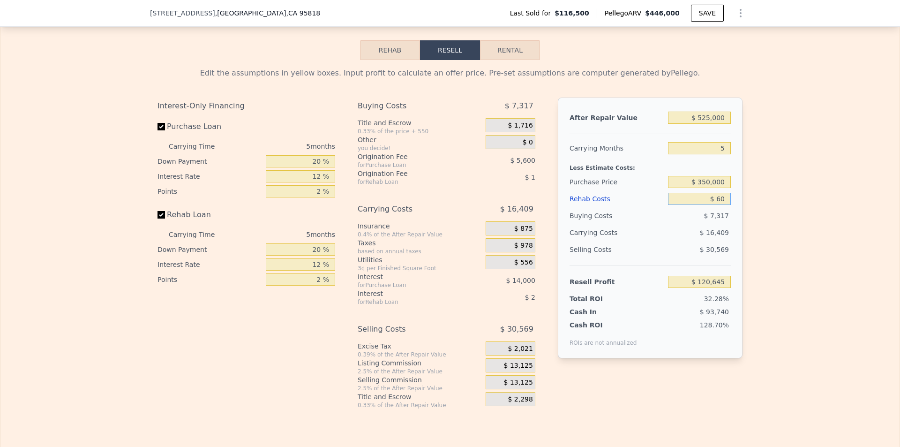
type input "$ 600"
type input "$ 120,071"
type input "$ 6,000"
type input "$ 114,370"
type input "$ 60,000"
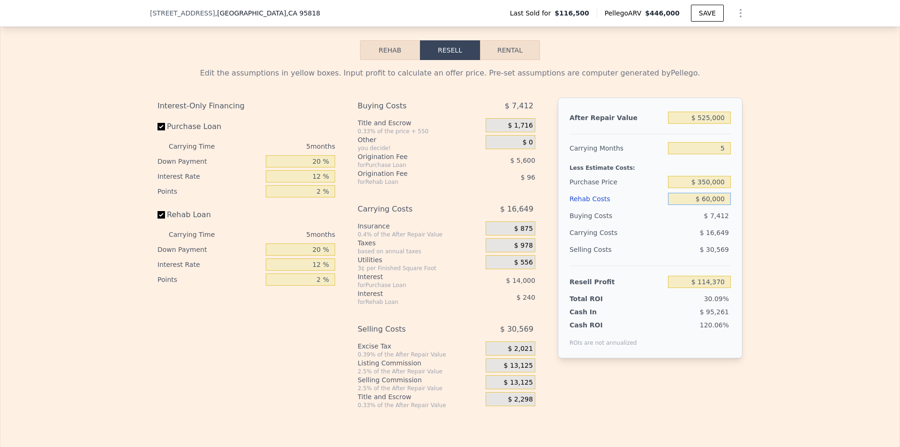
type input "$ 57,346"
type input "$ 60,000"
click at [784, 249] on div "Edit the assumptions in yellow boxes. Input profit to calculate an offer price.…" at bounding box center [449, 234] width 899 height 349
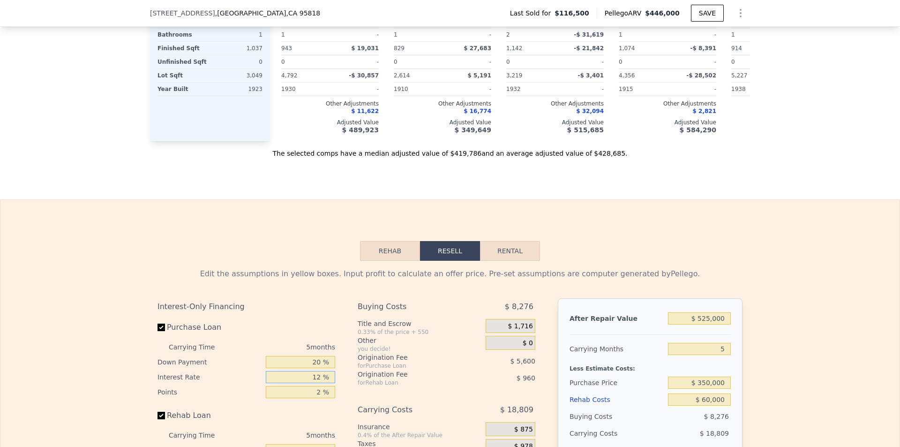
scroll to position [610, 0]
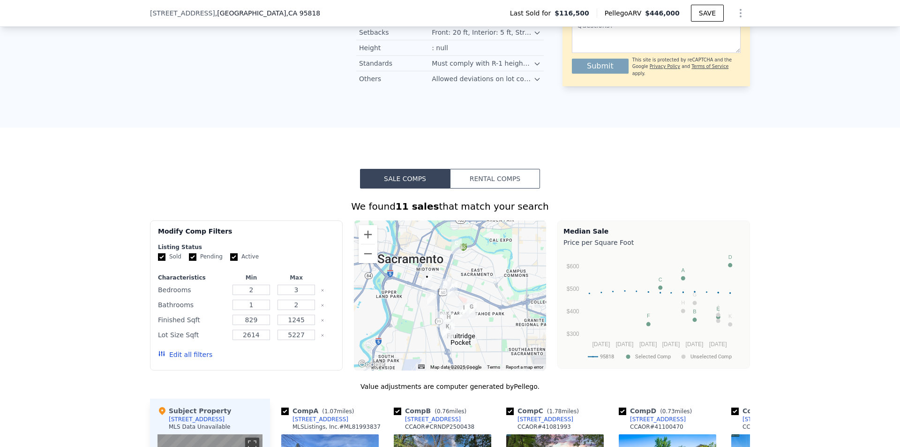
drag, startPoint x: 330, startPoint y: 202, endPoint x: 330, endPoint y: 58, distance: 144.4
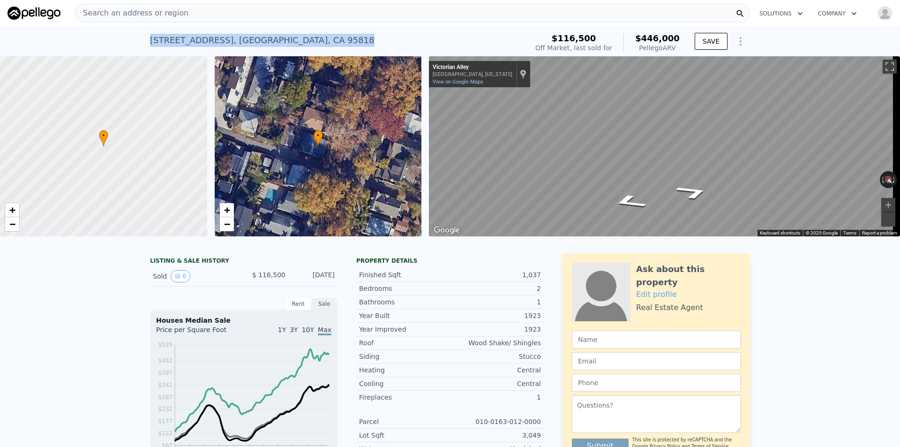
drag, startPoint x: 290, startPoint y: 46, endPoint x: 145, endPoint y: 41, distance: 144.9
click at [145, 41] on div "2214 23rd St , Sacramento , CA 95818 Sold Sep 1995 for $116,500 (~ARV $446k ) $…" at bounding box center [450, 41] width 900 height 30
copy div "2214 23rd St , Sacramento , CA 95818"
